Goal: Navigation & Orientation: Find specific page/section

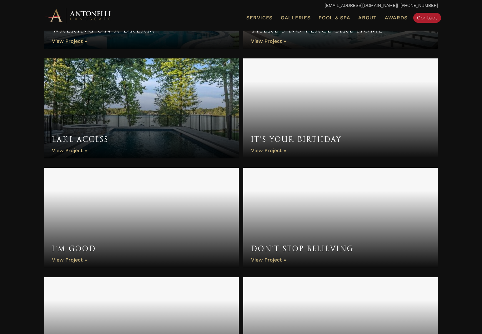
scroll to position [422, 0]
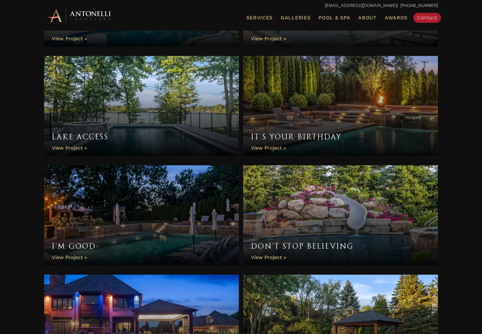
click at [342, 109] on link "It’s Your Birthday" at bounding box center [340, 106] width 195 height 100
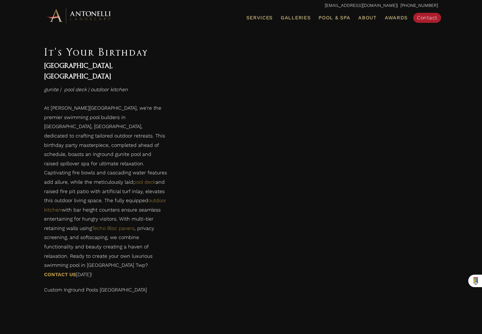
scroll to position [269, 0]
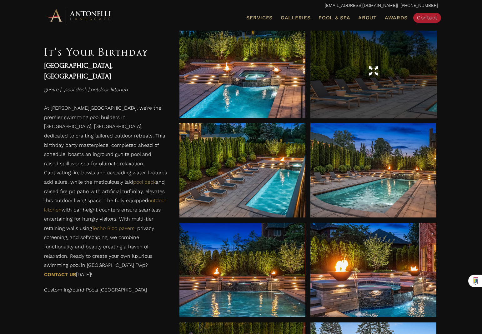
click at [354, 109] on div at bounding box center [373, 71] width 126 height 94
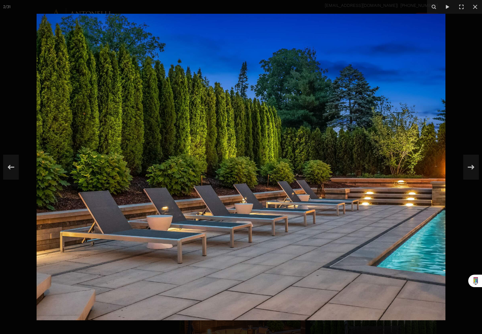
scroll to position [301, 0]
click at [263, 144] on img at bounding box center [241, 167] width 409 height 307
